Goal: Transaction & Acquisition: Purchase product/service

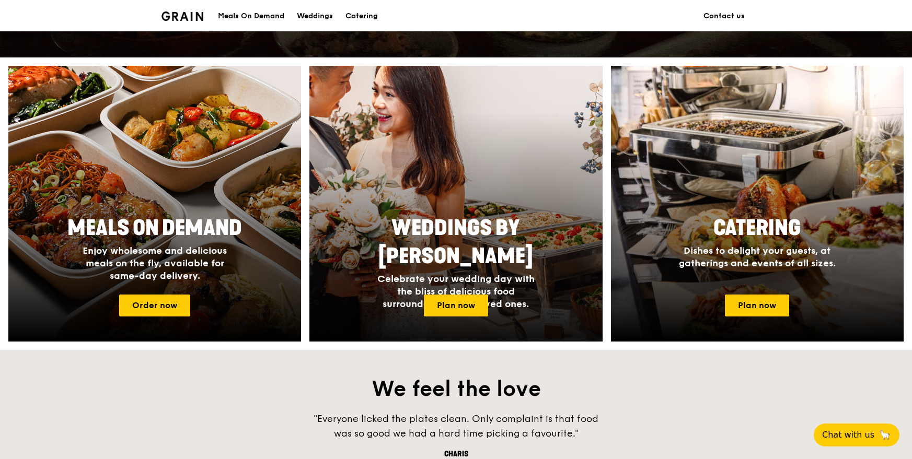
scroll to position [360, 0]
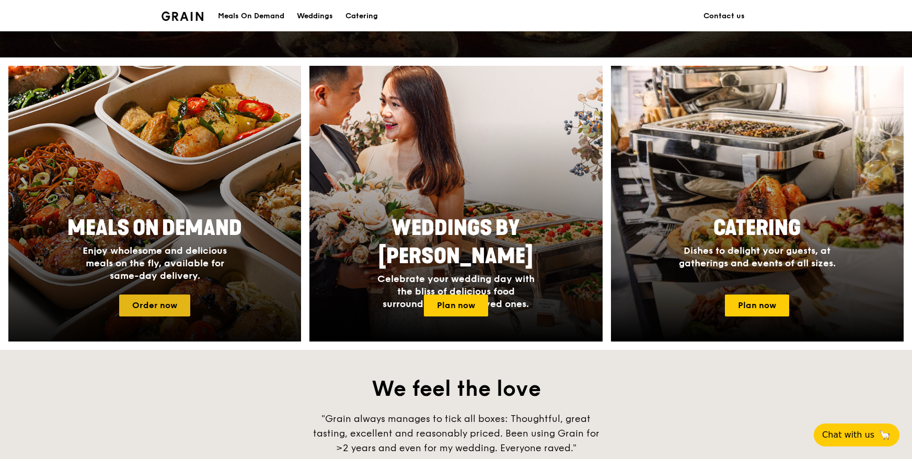
click at [135, 310] on link "Order now" at bounding box center [154, 306] width 71 height 22
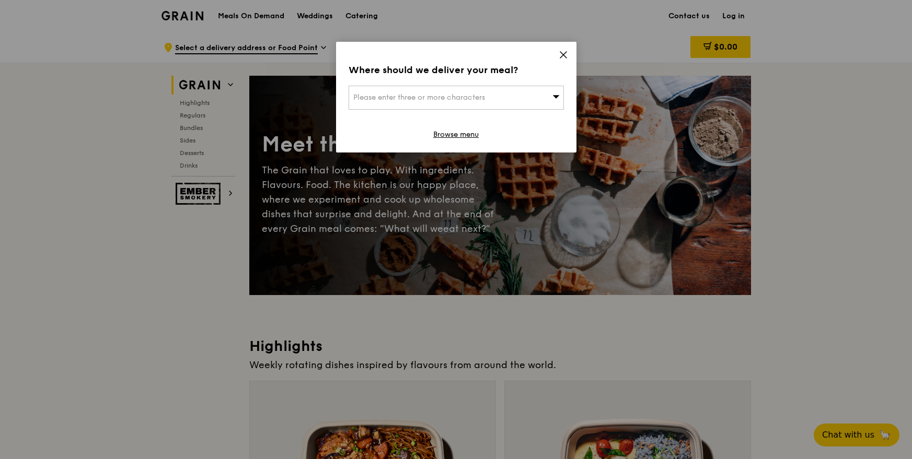
click at [473, 143] on div "Where should we deliver your meal? Please enter three or more characters Browse…" at bounding box center [456, 97] width 240 height 111
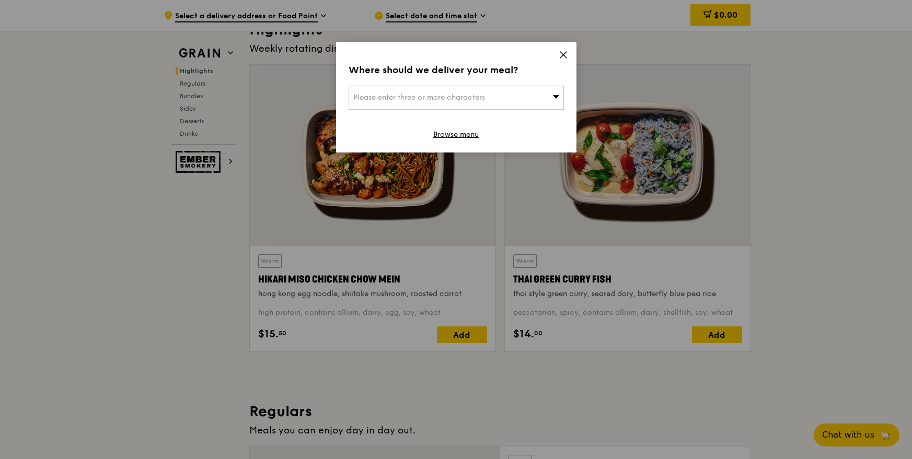
scroll to position [323, 0]
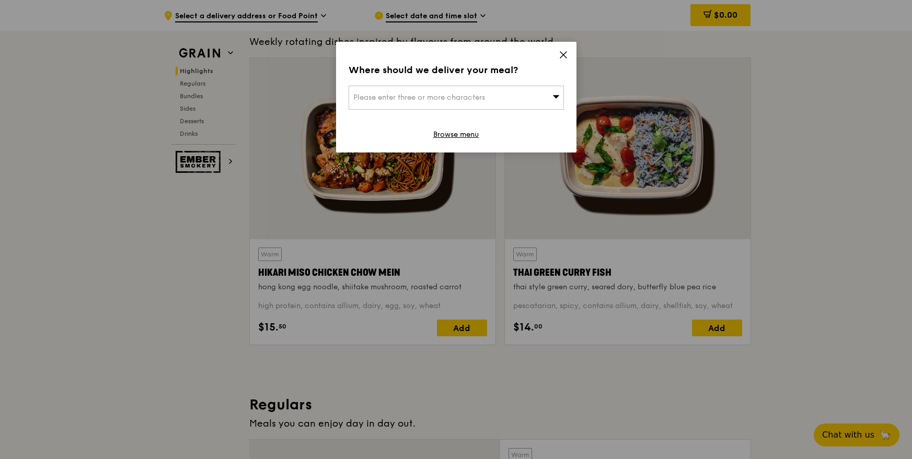
click at [503, 99] on div "Please enter three or more characters" at bounding box center [455, 98] width 215 height 24
click at [560, 58] on icon at bounding box center [563, 55] width 6 height 6
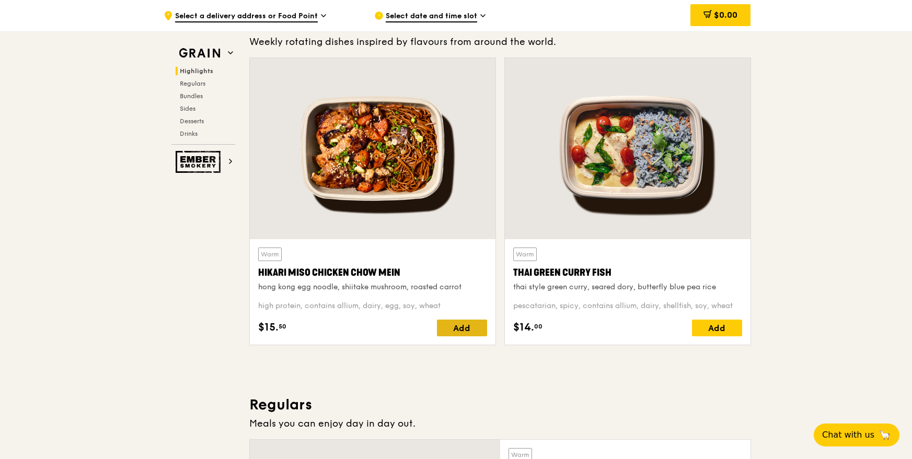
click at [459, 332] on div "Add" at bounding box center [462, 328] width 50 height 17
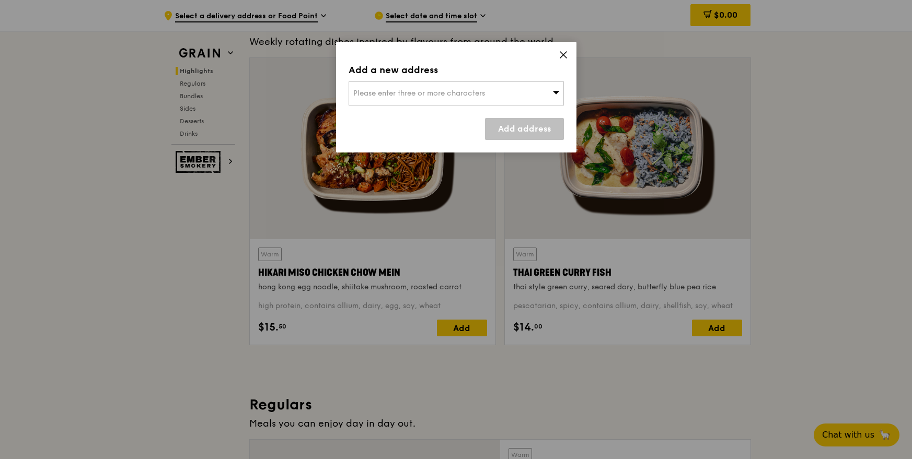
click at [507, 74] on div "Add a new address" at bounding box center [455, 70] width 215 height 15
click at [511, 101] on div "Please enter three or more characters" at bounding box center [455, 94] width 215 height 24
type input "560354"
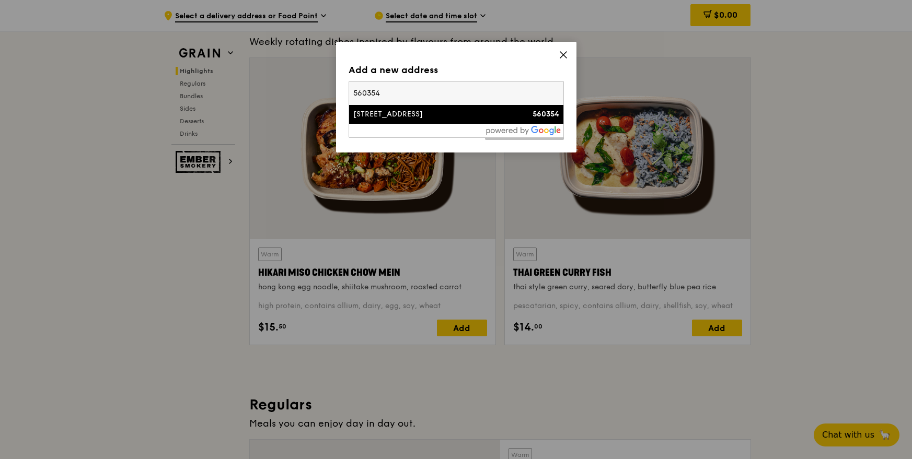
click at [425, 115] on div "[STREET_ADDRESS]" at bounding box center [430, 114] width 155 height 10
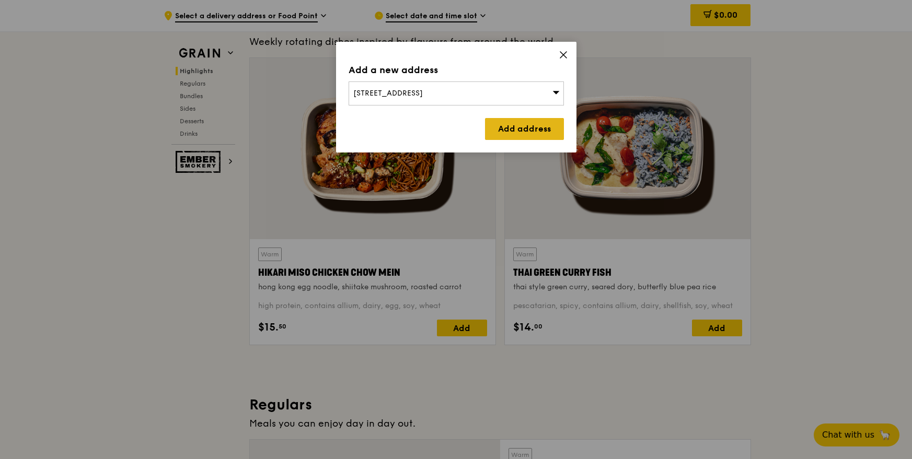
click at [518, 129] on link "Add address" at bounding box center [524, 129] width 79 height 22
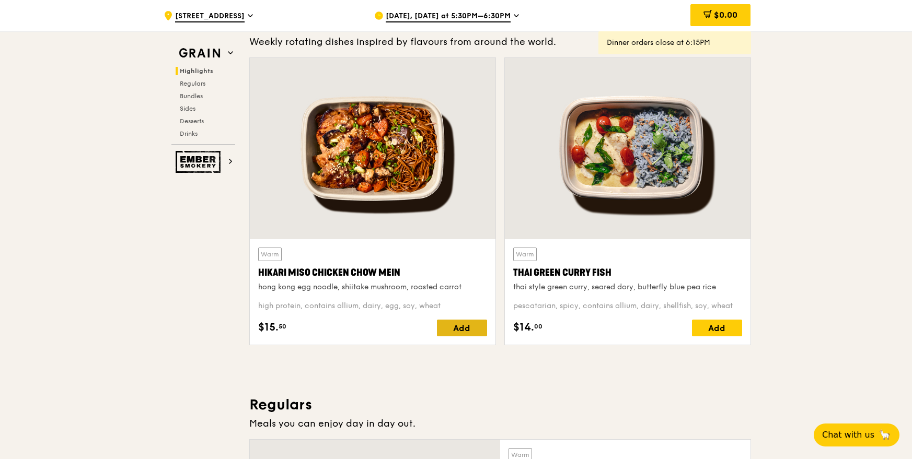
click at [468, 329] on div "Add" at bounding box center [462, 328] width 50 height 17
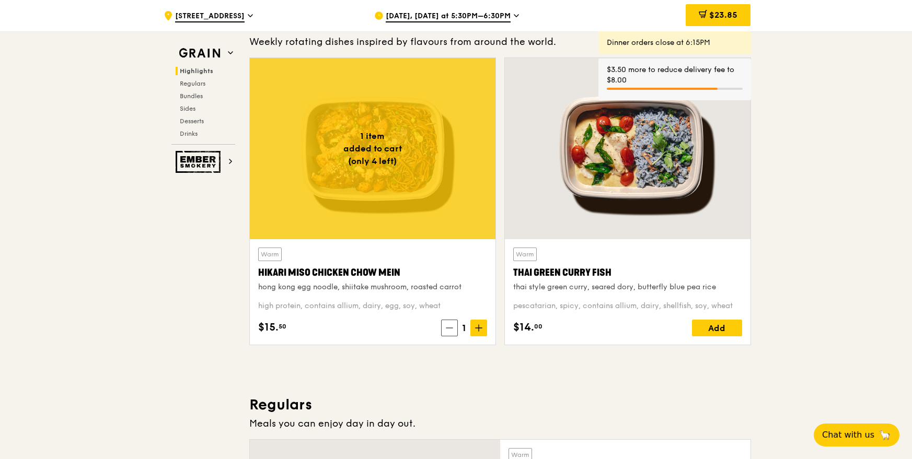
click at [419, 299] on div "Warm Hikari Miso Chicken Chow Mein hong kong egg noodle, shiitake mushroom, roa…" at bounding box center [372, 292] width 229 height 89
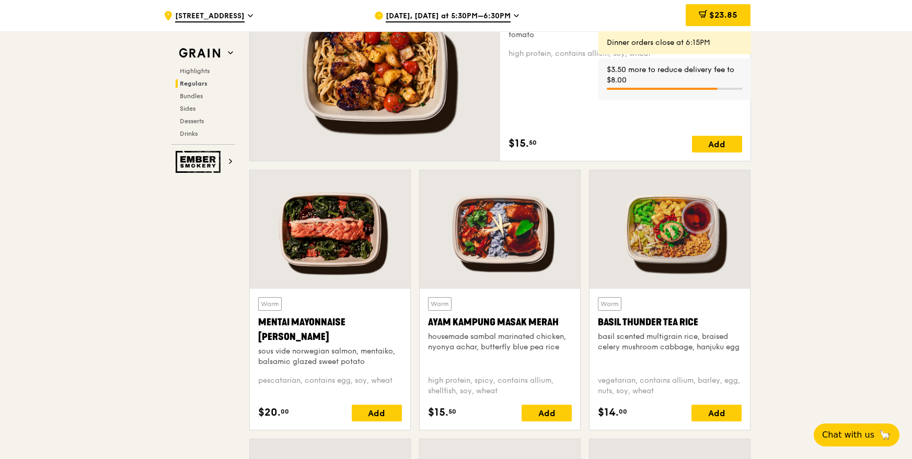
scroll to position [832, 0]
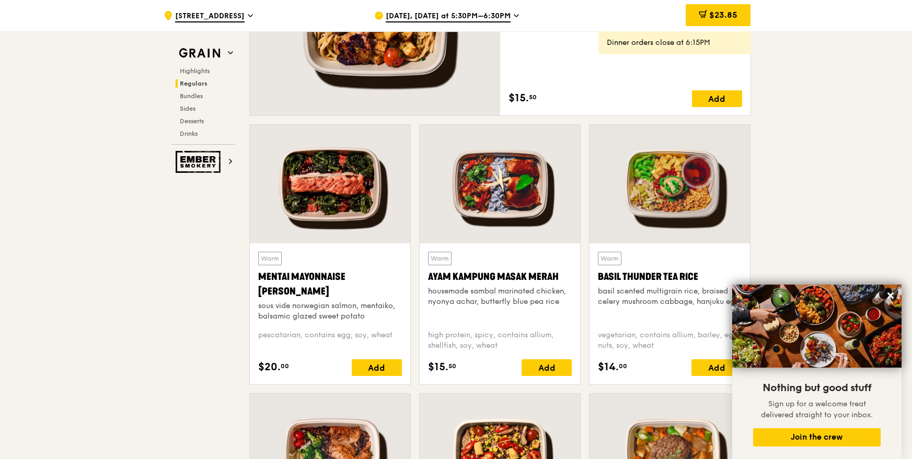
click at [727, 2] on div "$23.85" at bounding box center [717, 15] width 65 height 31
click at [727, 12] on span "$23.85" at bounding box center [723, 15] width 28 height 10
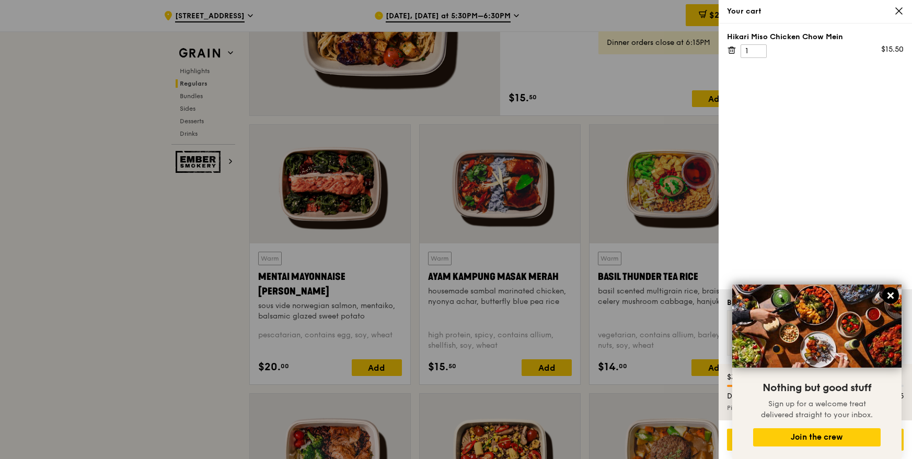
click at [890, 293] on icon at bounding box center [890, 295] width 9 height 9
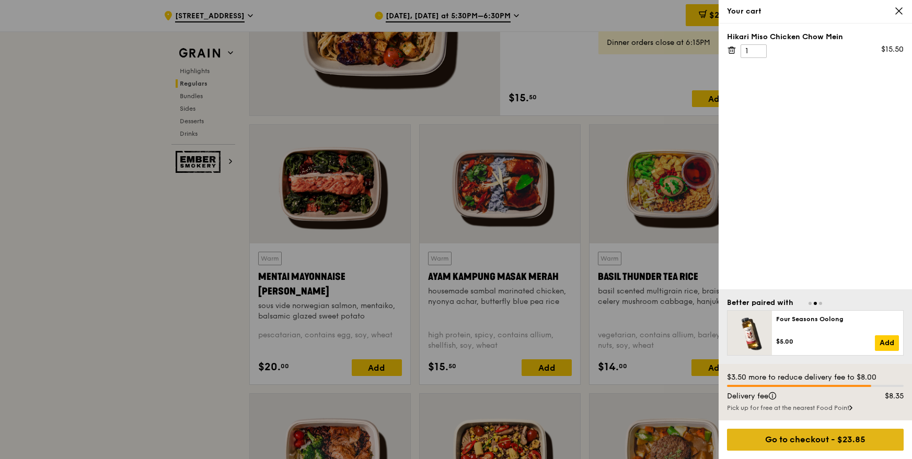
click at [801, 447] on div "Go to checkout - $23.85" at bounding box center [815, 440] width 177 height 22
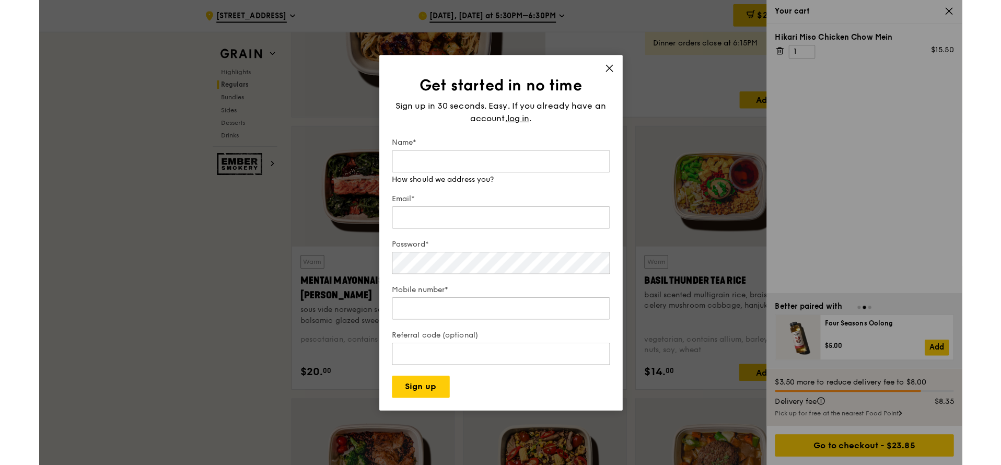
scroll to position [1098, 0]
